Goal: Task Accomplishment & Management: Manage account settings

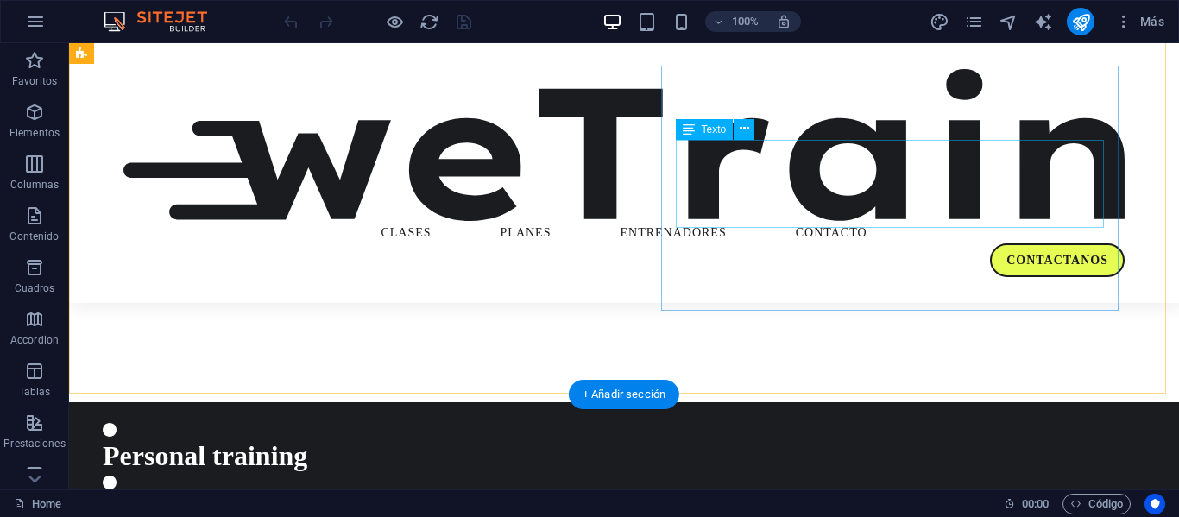
scroll to position [1740, 0]
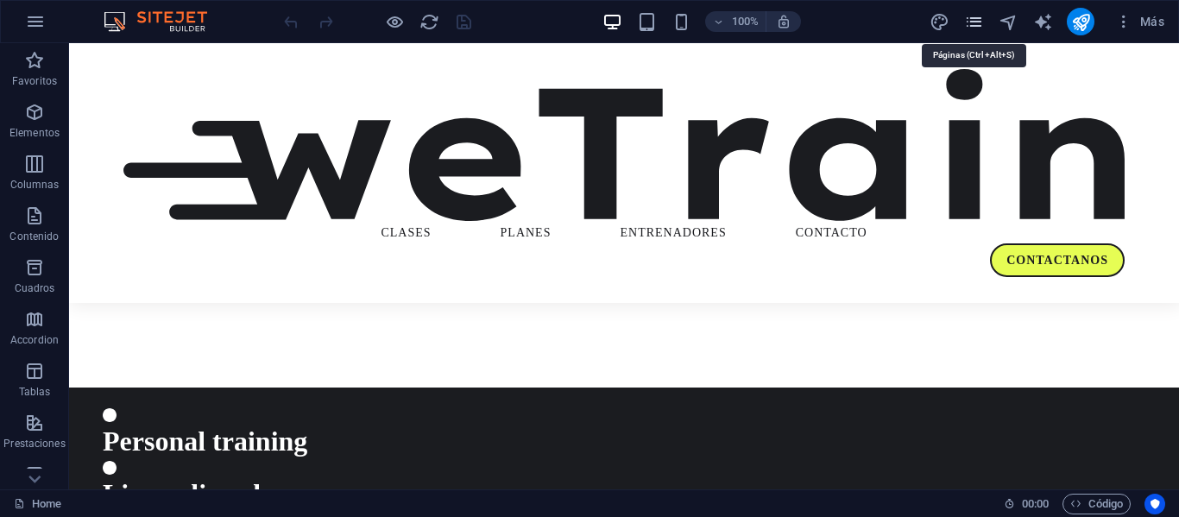
click at [975, 24] on icon "pages" at bounding box center [974, 22] width 20 height 20
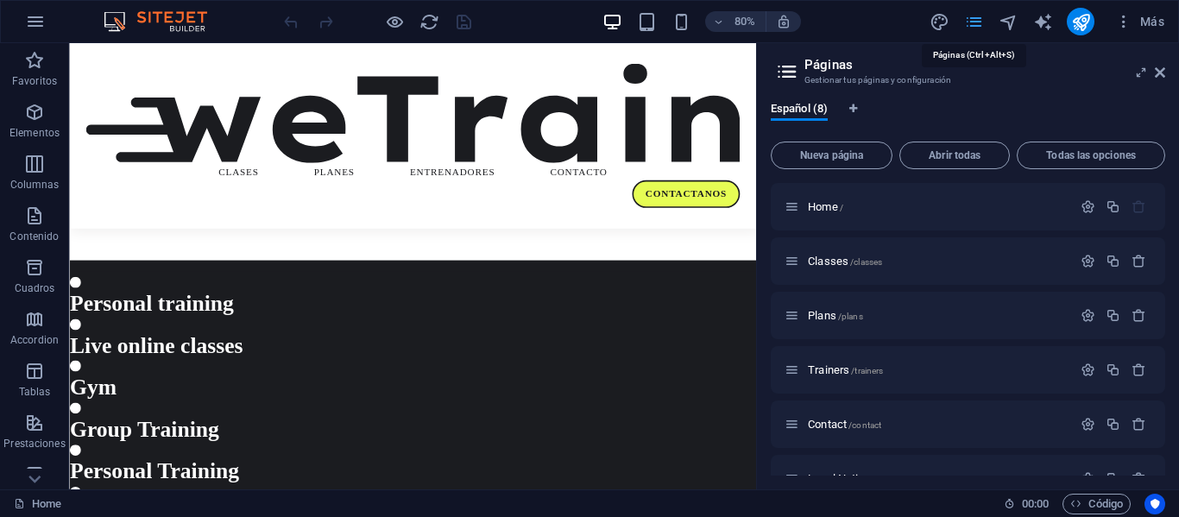
scroll to position [1727, 0]
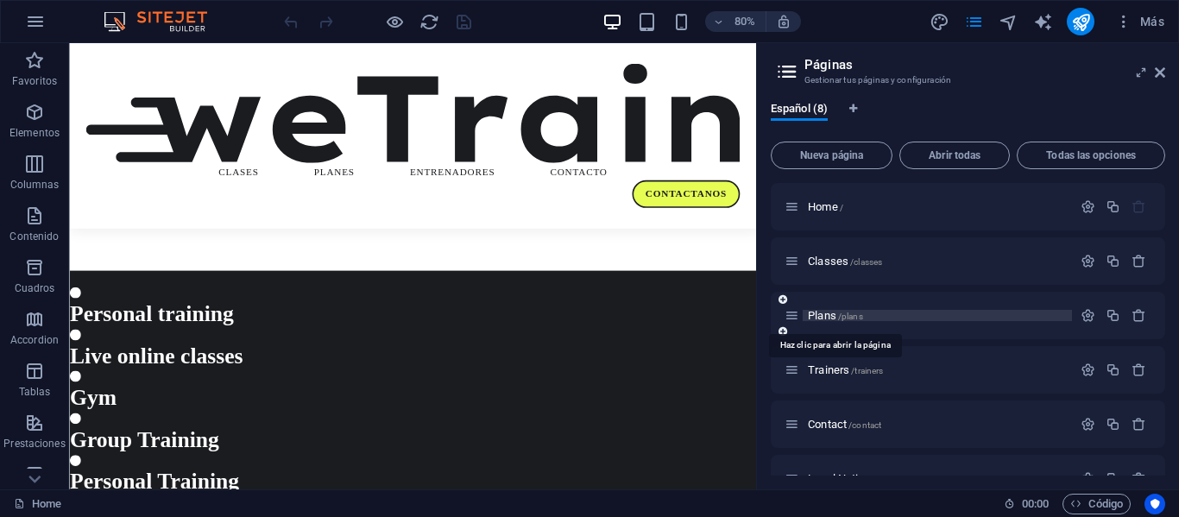
click at [809, 314] on span "Plans /plans" at bounding box center [835, 315] width 55 height 13
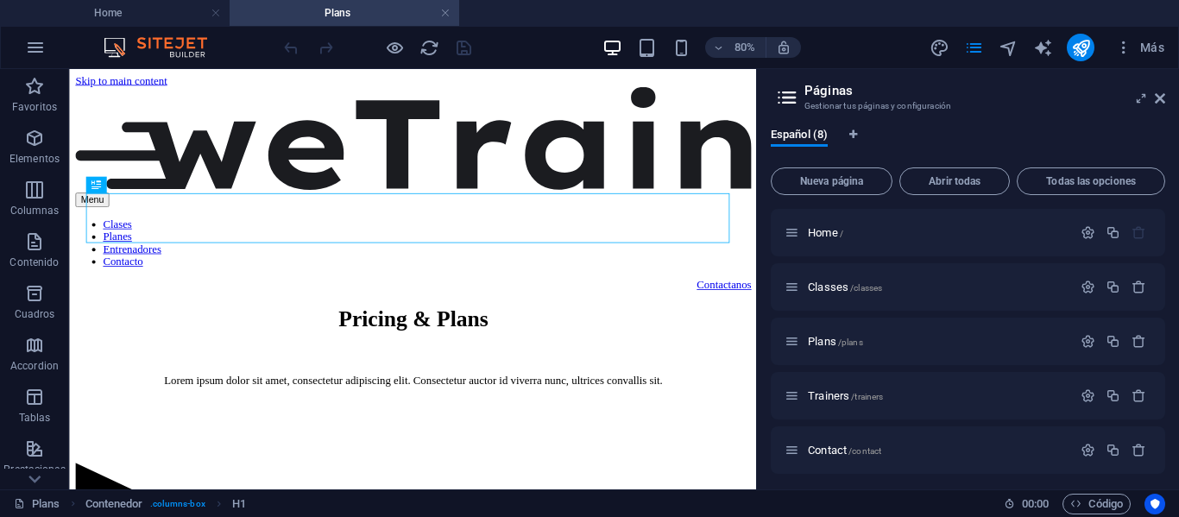
scroll to position [0, 0]
click at [127, 16] on h4 "Home" at bounding box center [114, 12] width 229 height 19
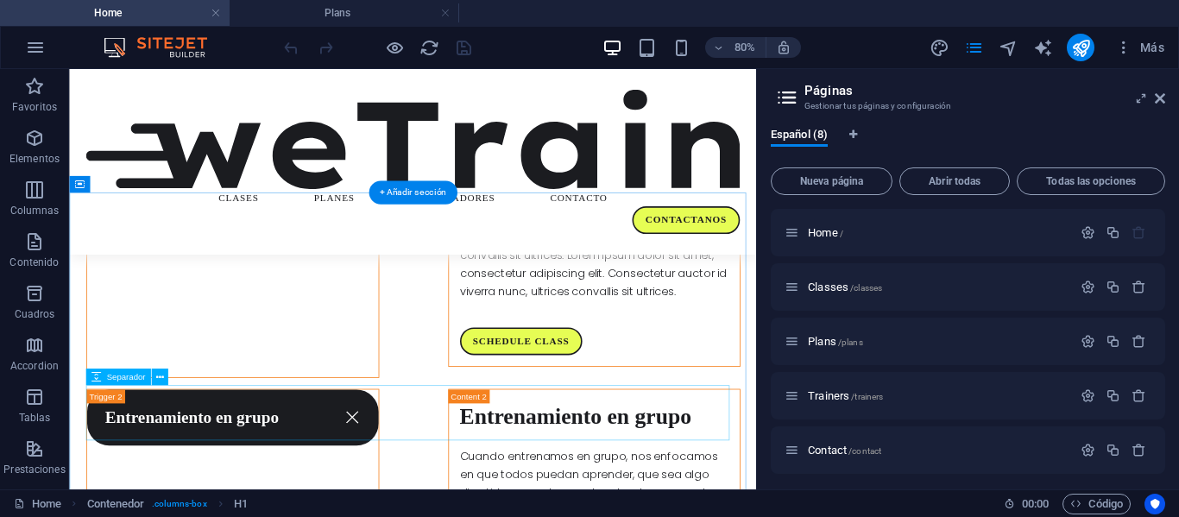
scroll to position [2504, 0]
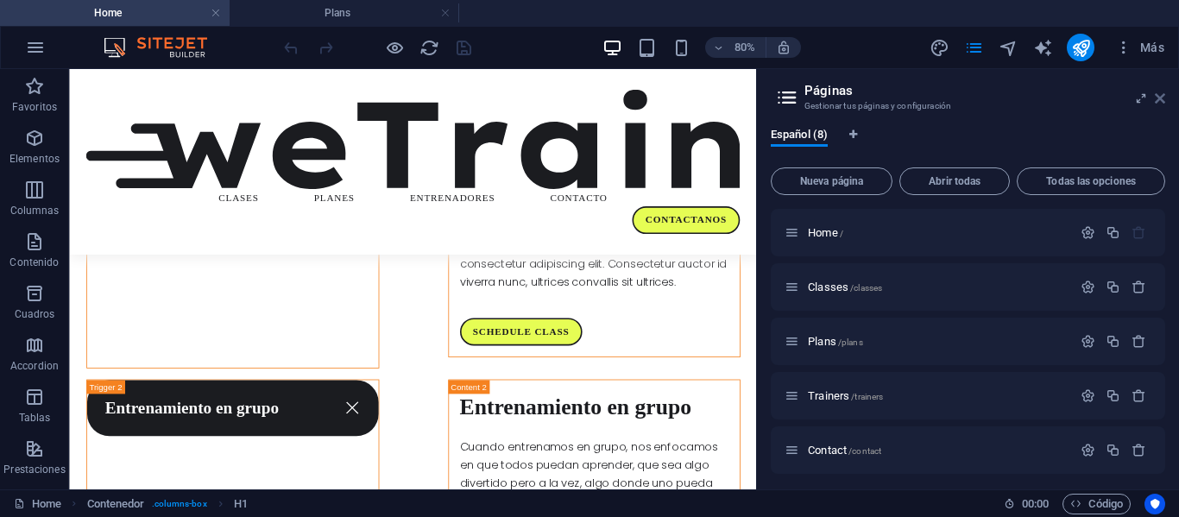
click at [1163, 97] on icon at bounding box center [1159, 98] width 10 height 14
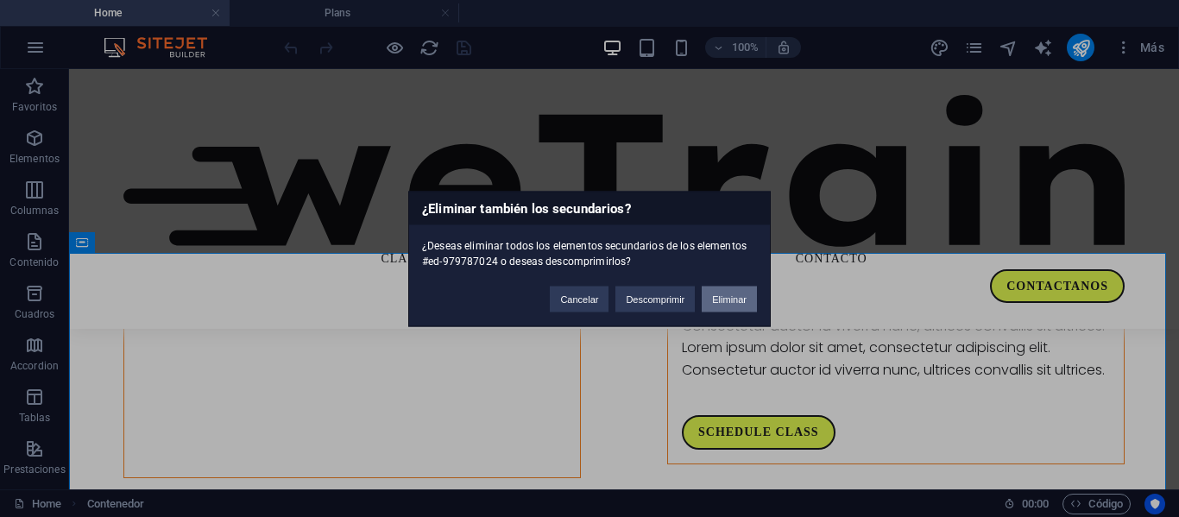
click at [732, 287] on button "Eliminar" at bounding box center [728, 299] width 55 height 26
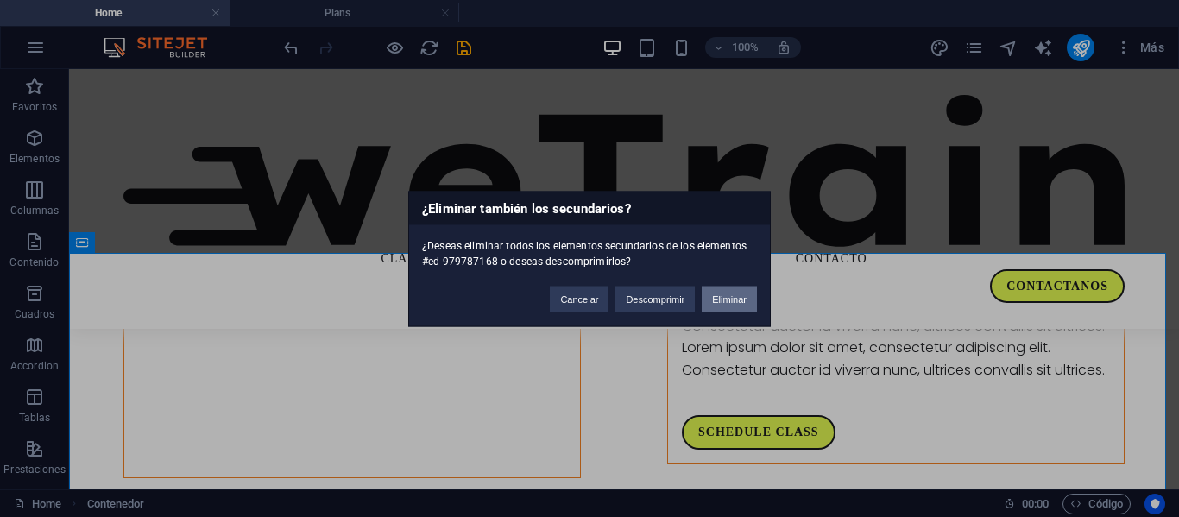
drag, startPoint x: 744, startPoint y: 287, endPoint x: 671, endPoint y: 221, distance: 98.3
click at [744, 287] on button "Eliminar" at bounding box center [728, 299] width 55 height 26
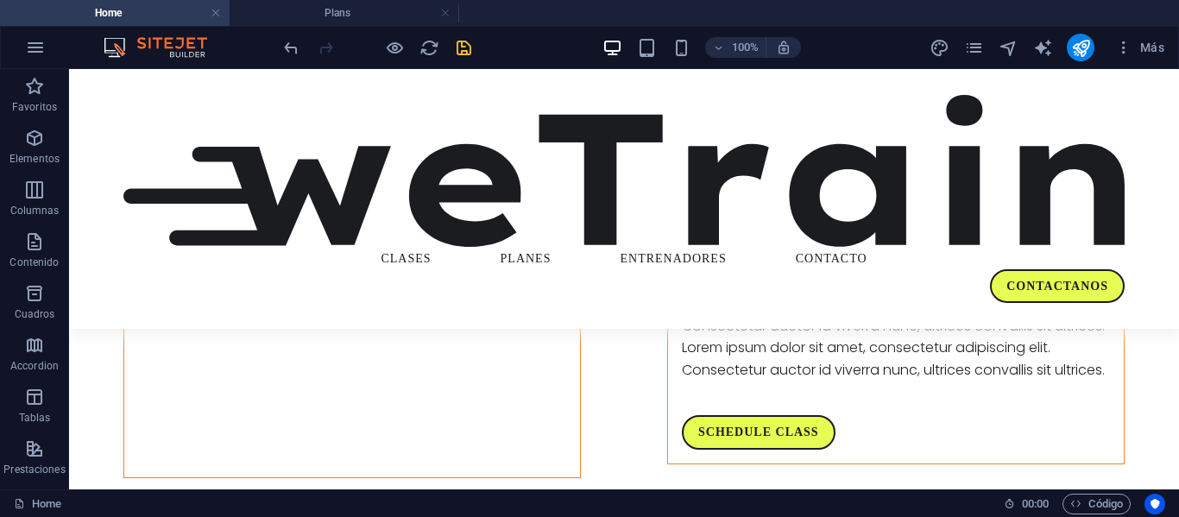
click at [454, 45] on icon "save" at bounding box center [464, 48] width 20 height 20
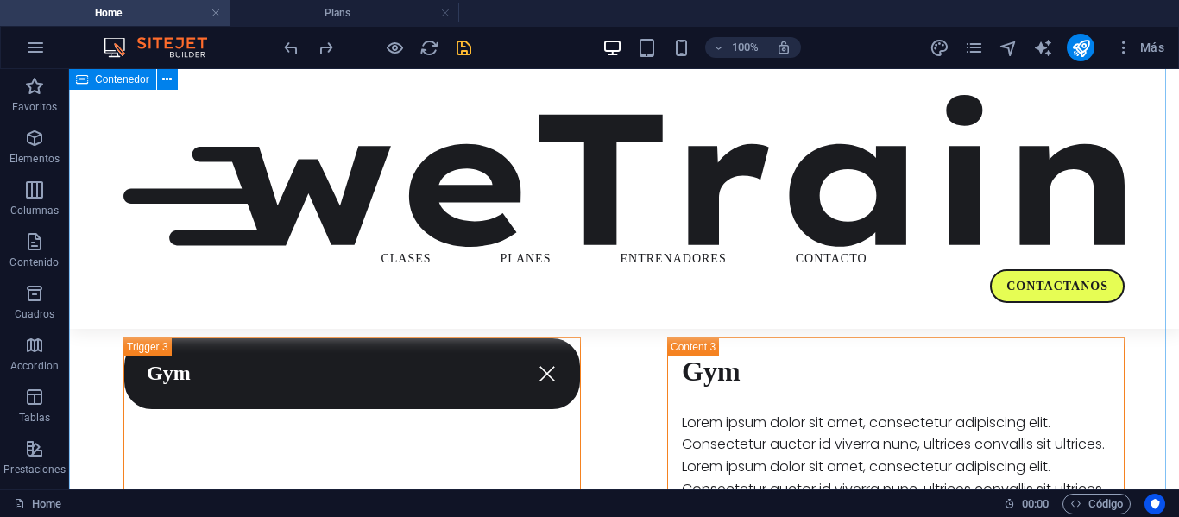
scroll to position [2763, 0]
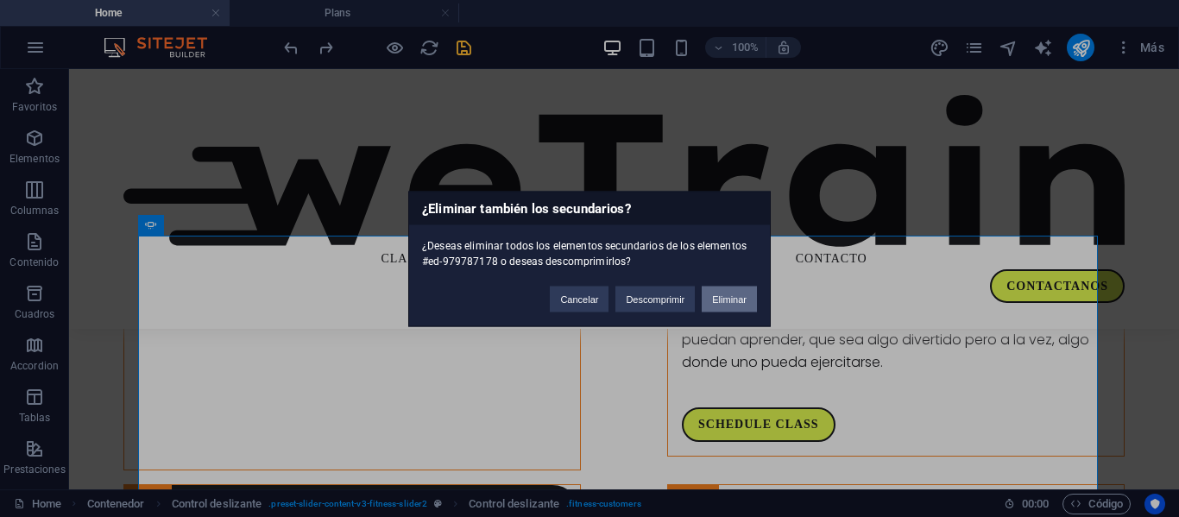
click at [734, 302] on button "Eliminar" at bounding box center [728, 299] width 55 height 26
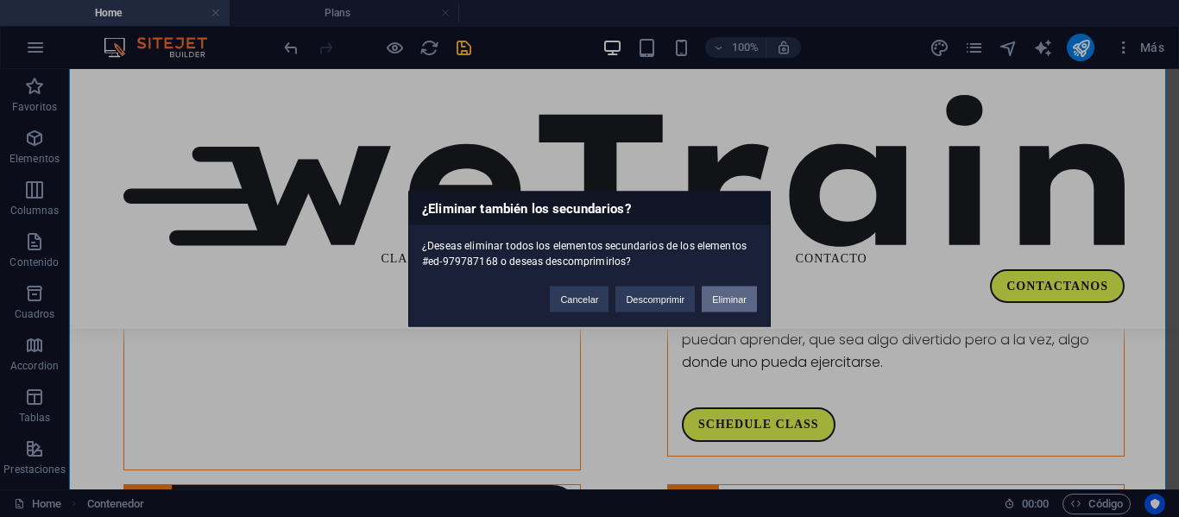
click at [728, 308] on button "Eliminar" at bounding box center [728, 299] width 55 height 26
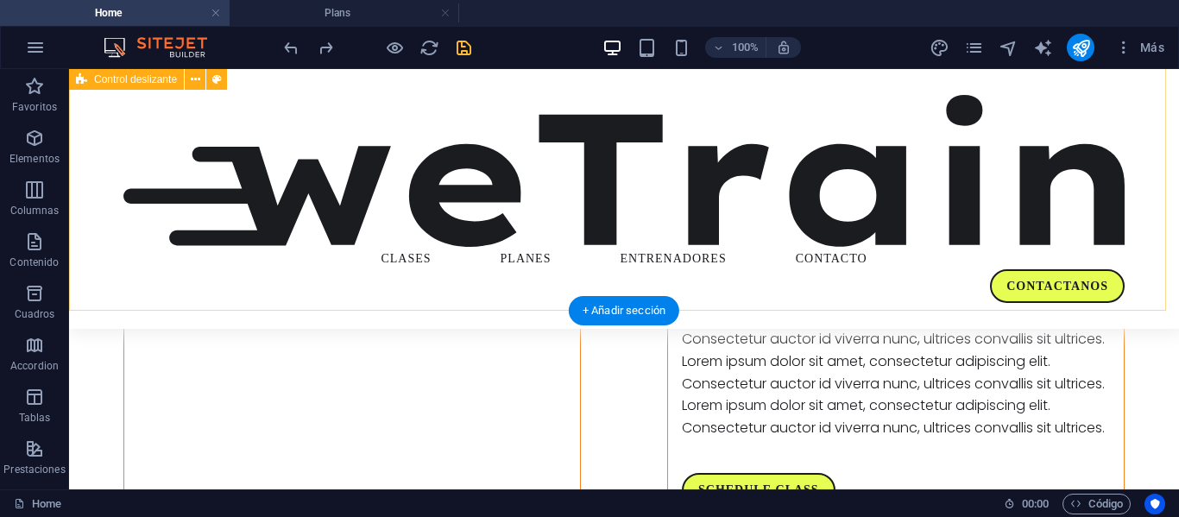
scroll to position [2694, 0]
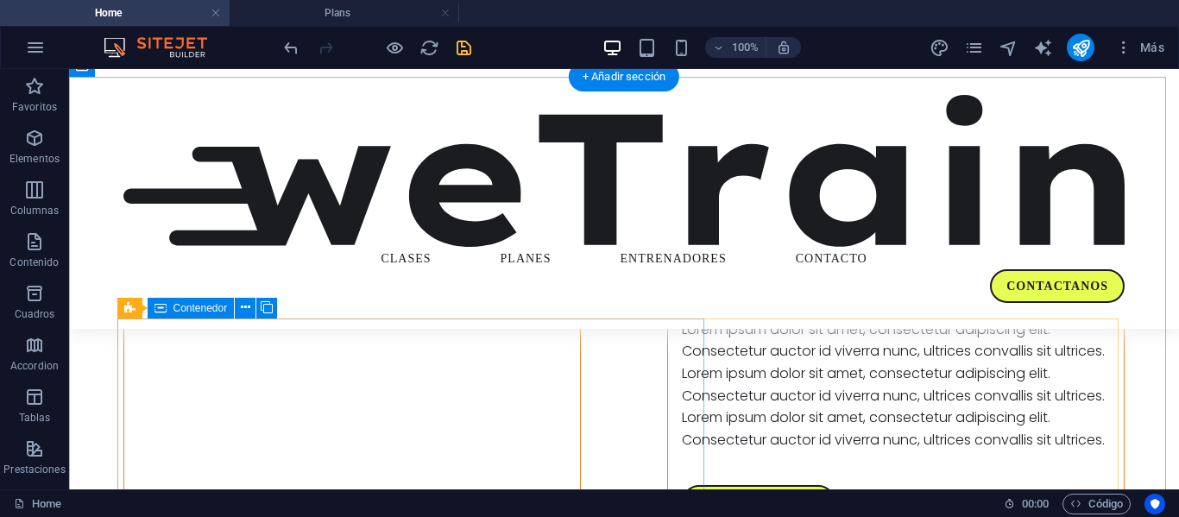
scroll to position [2693, 0]
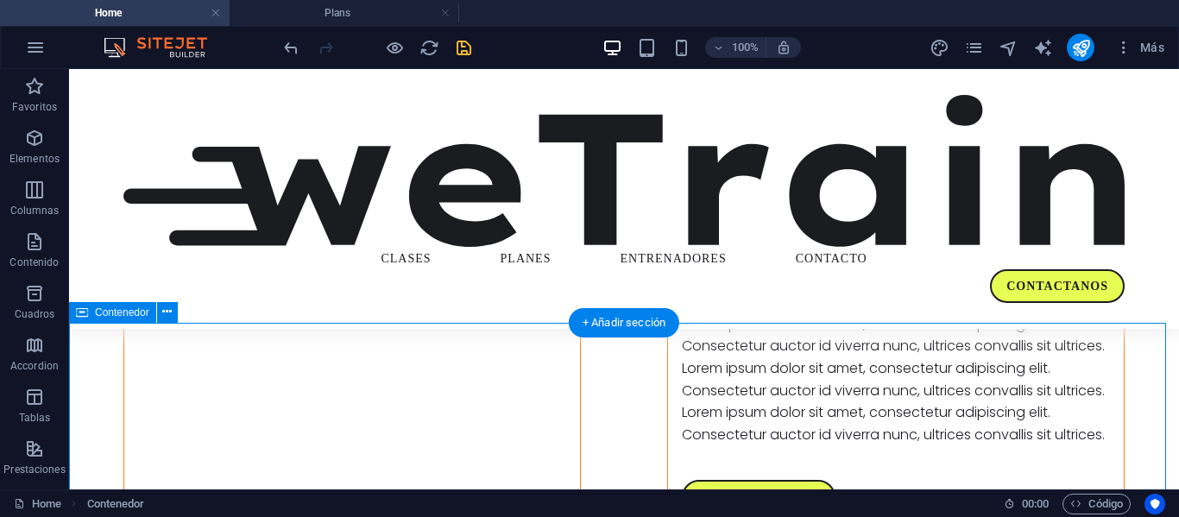
scroll to position [2434, 0]
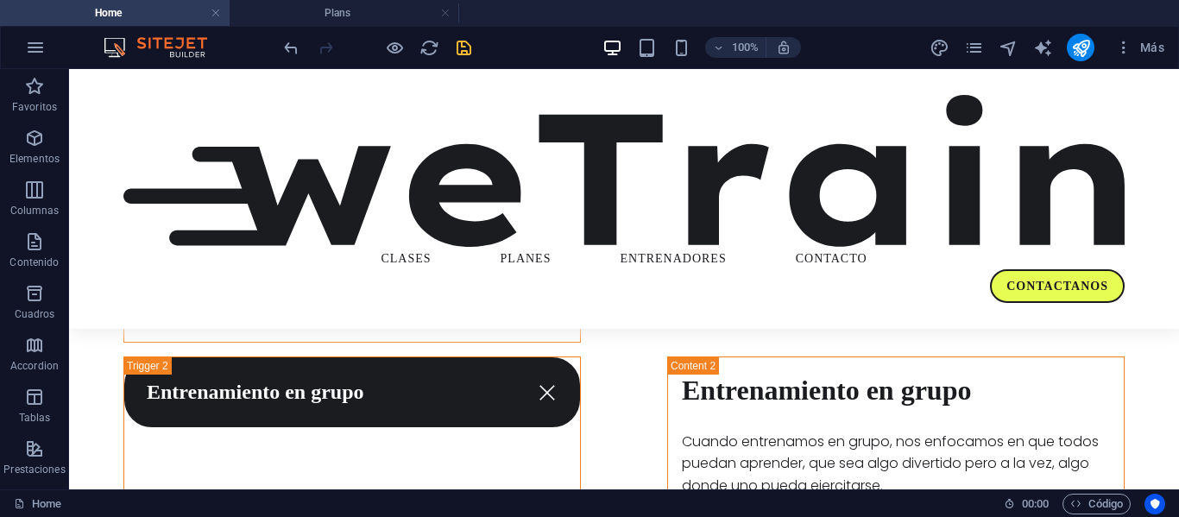
scroll to position [2624, 0]
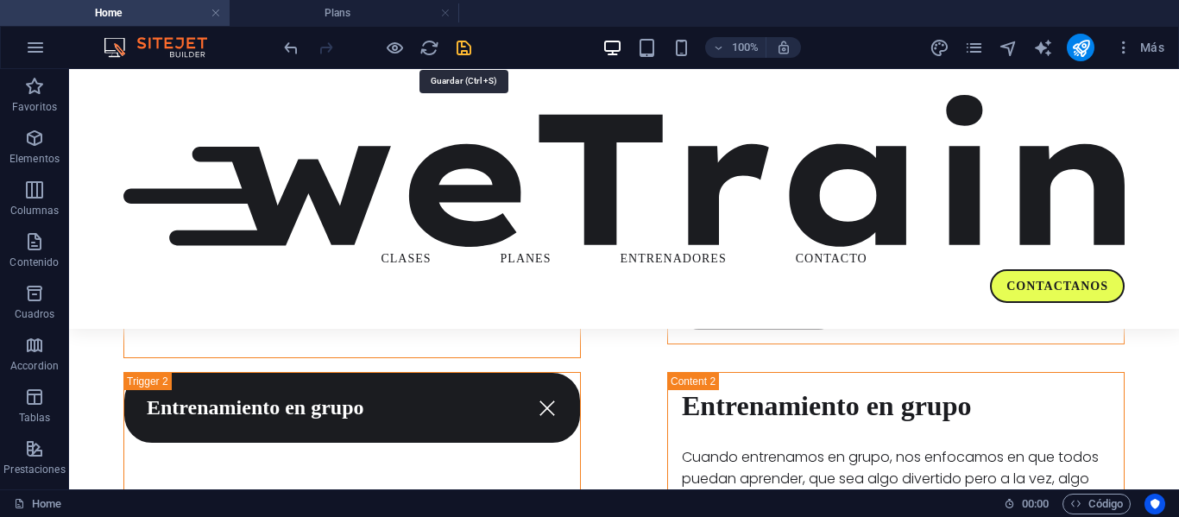
click at [462, 42] on icon "save" at bounding box center [464, 48] width 20 height 20
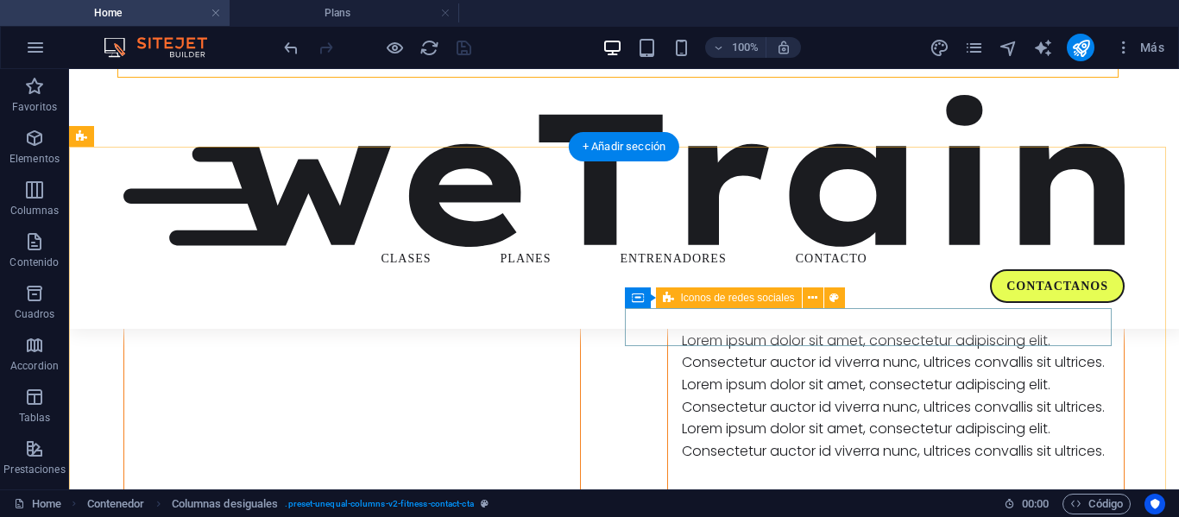
scroll to position [3076, 0]
